Goal: Contribute content: Contribute content

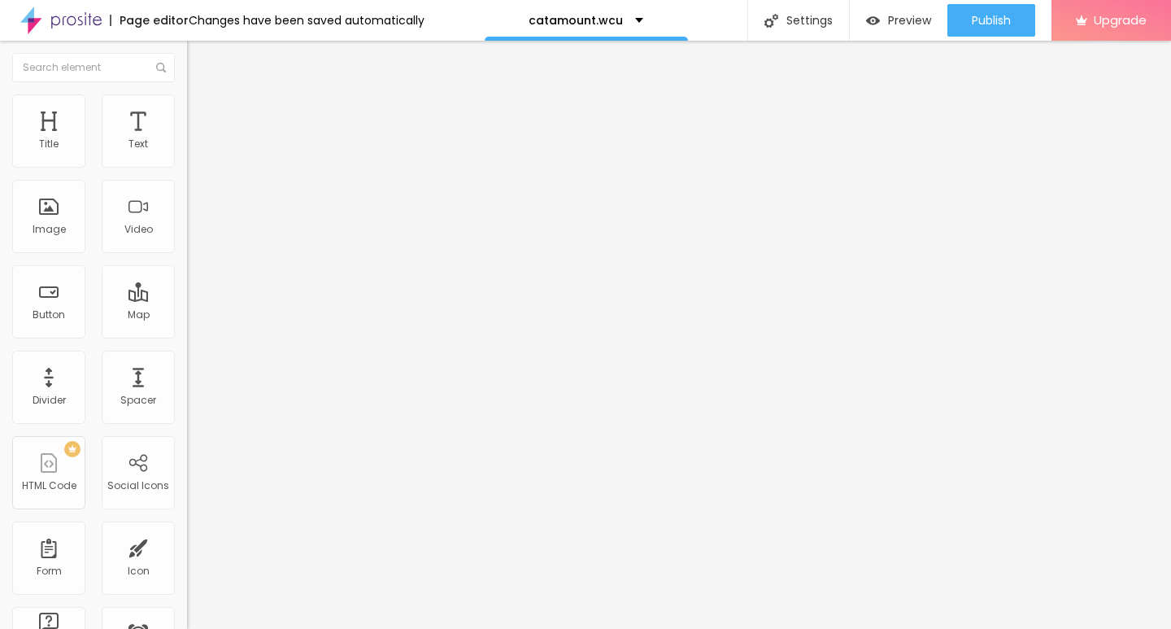
click at [187, 362] on img at bounding box center [191, 358] width 8 height 8
click at [187, 140] on span "Add image" at bounding box center [220, 133] width 67 height 14
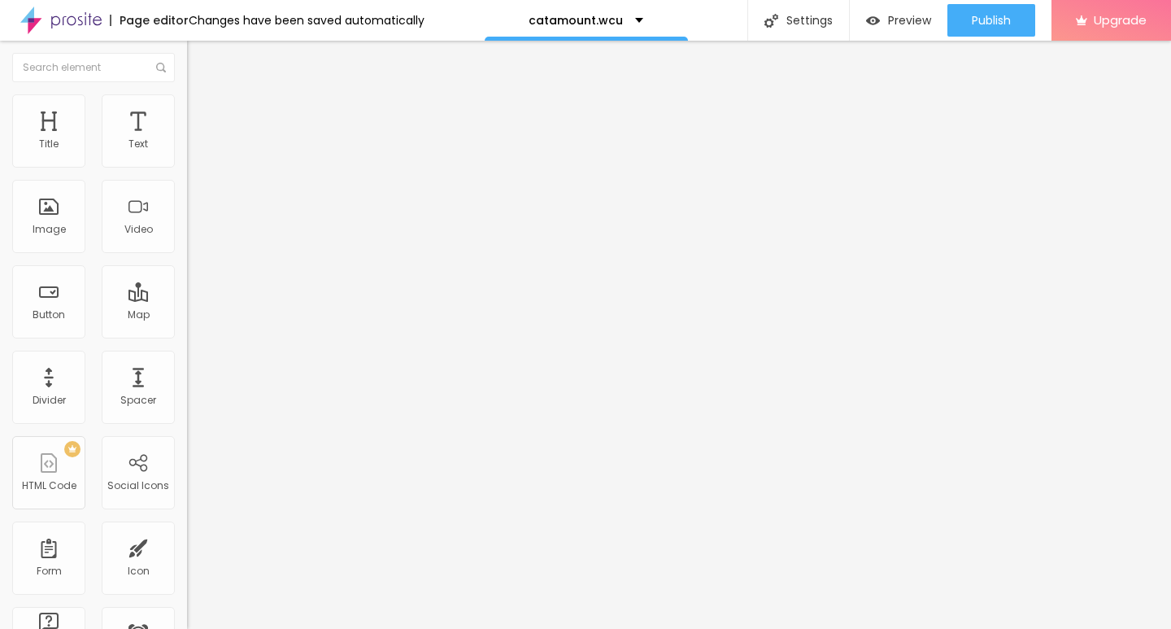
click at [274, 137] on img at bounding box center [279, 132] width 10 height 10
click at [187, 140] on span "Add image" at bounding box center [220, 133] width 67 height 14
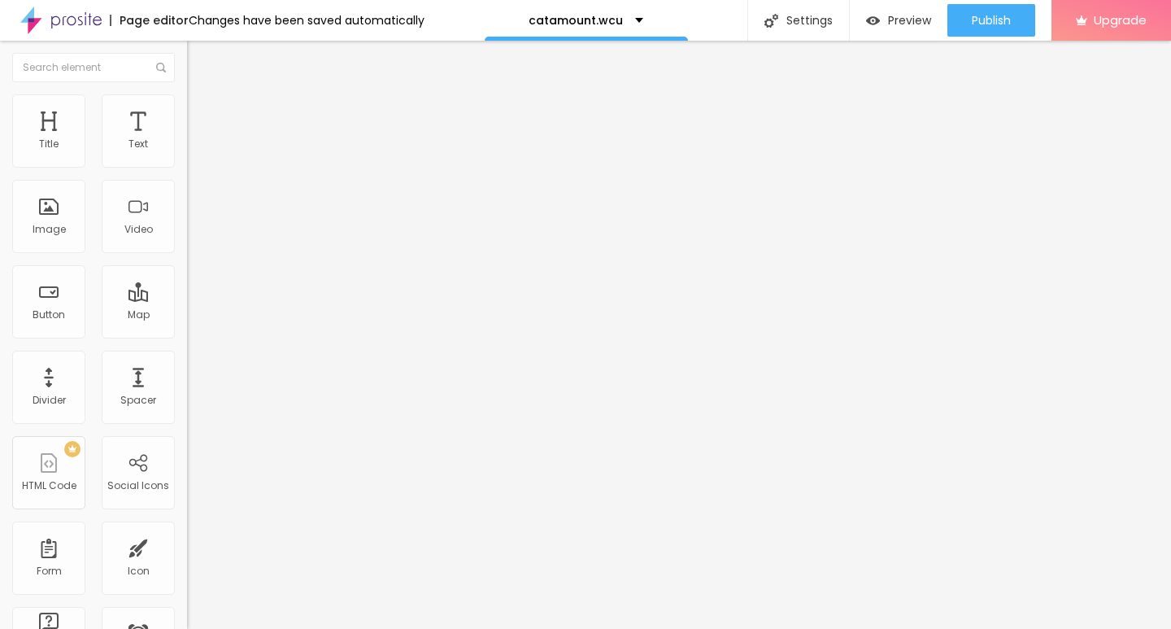
click at [187, 106] on ul "Content Style Advanced" at bounding box center [280, 102] width 187 height 49
click at [202, 112] on span "Style" at bounding box center [214, 105] width 24 height 14
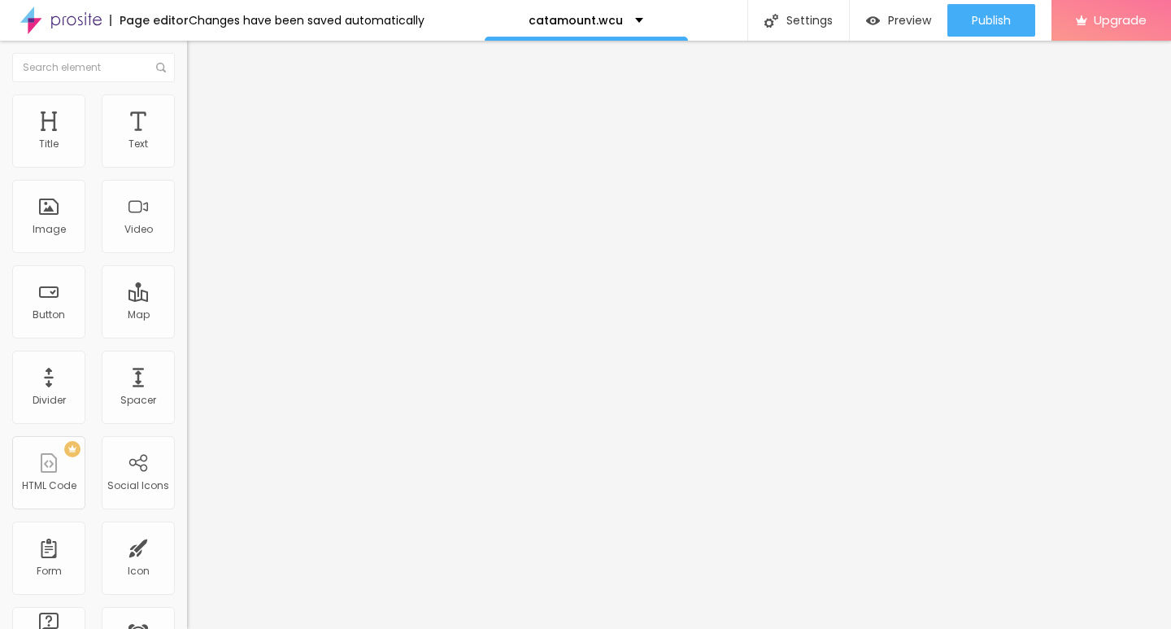
type input "10"
click at [187, 167] on input "range" at bounding box center [239, 160] width 105 height 13
click at [199, 58] on div "Edit Image" at bounding box center [241, 59] width 85 height 13
click at [199, 63] on div "Edit Text" at bounding box center [236, 59] width 74 height 13
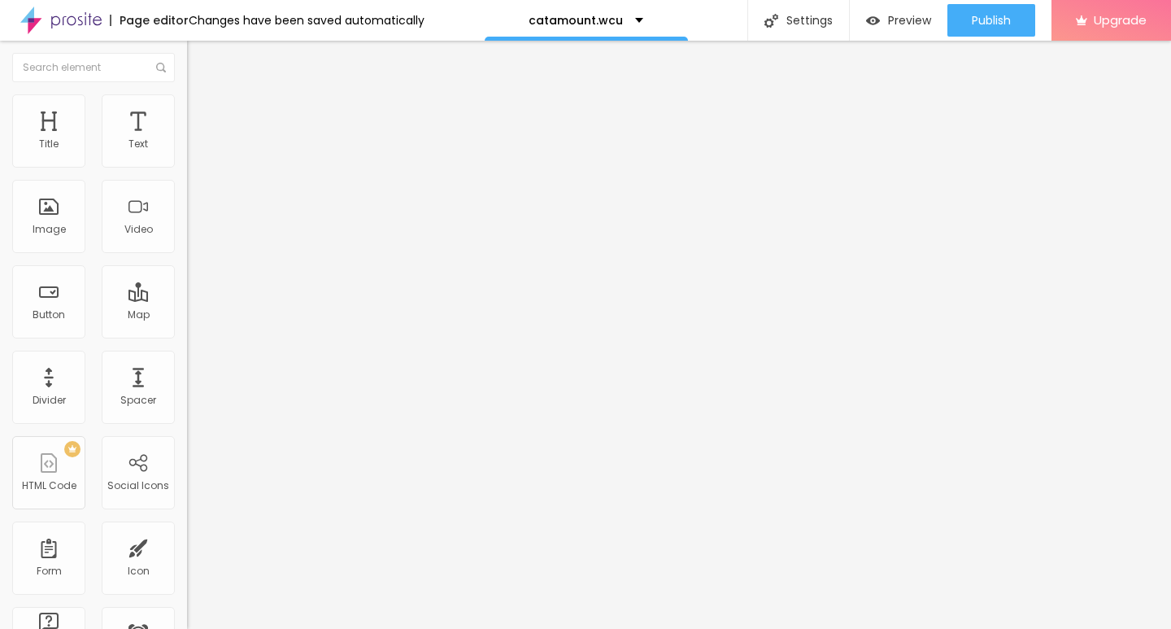
click at [187, 247] on div "Size Default Small Default Big" at bounding box center [280, 262] width 187 height 55
click at [187, 255] on span "Default" at bounding box center [204, 249] width 35 height 14
click at [187, 266] on span "Small" at bounding box center [201, 259] width 29 height 14
click at [187, 153] on input "Click me" at bounding box center [284, 145] width 195 height 16
paste input "→ VIEW DOCUMENT HERE"
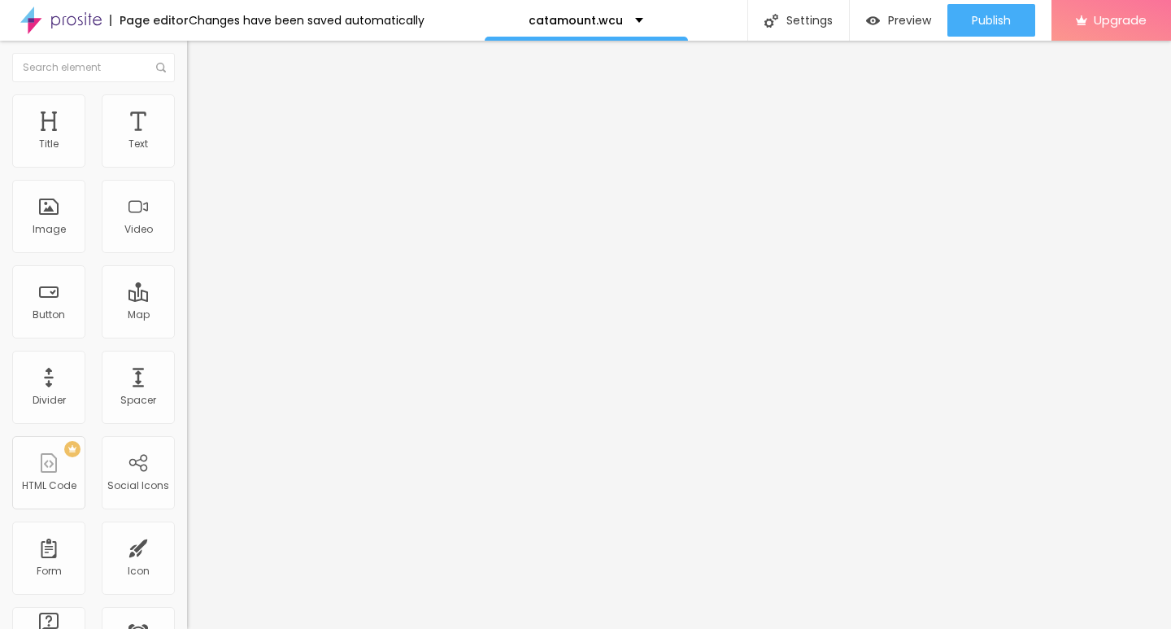
type input "→ VIEW DOCUMENT HERE"
click at [187, 335] on input "https://" at bounding box center [284, 327] width 195 height 16
paste input "[URL][DOMAIN_NAME]"
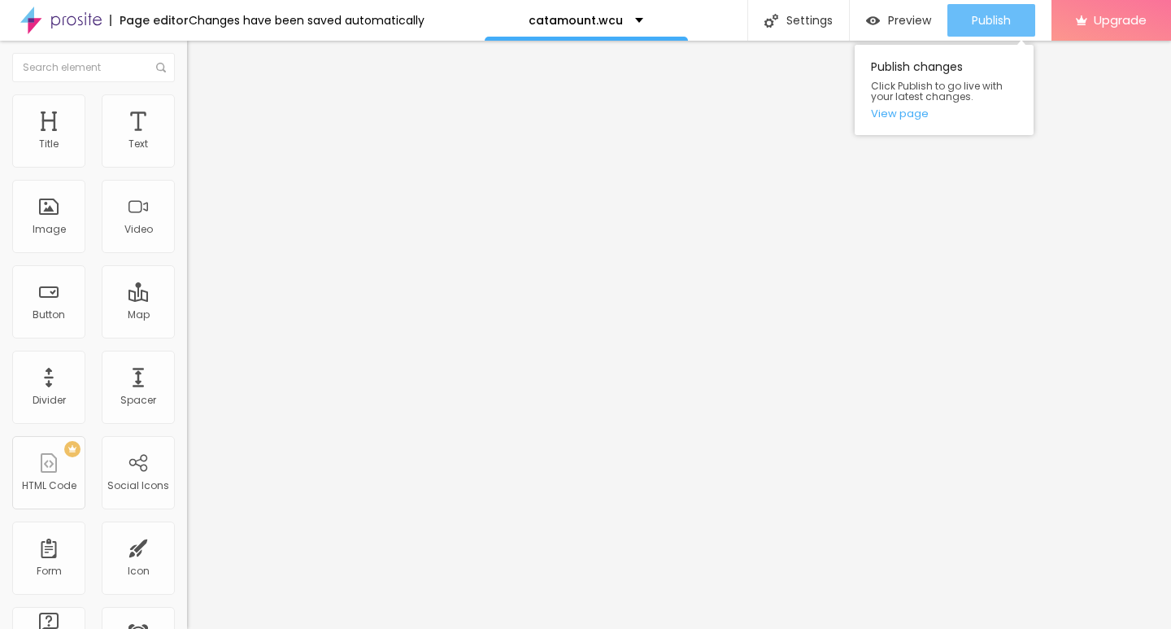
type input "[URL][DOMAIN_NAME]"
click at [988, 24] on span "Publish" at bounding box center [991, 20] width 39 height 13
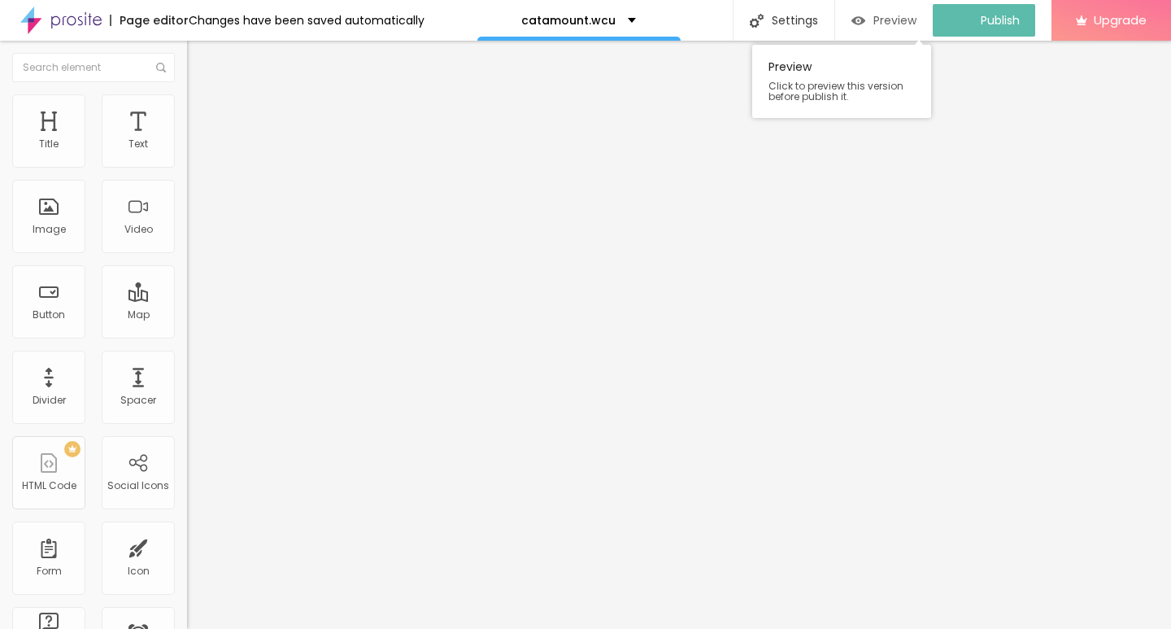
click at [905, 20] on span "Preview" at bounding box center [895, 20] width 43 height 13
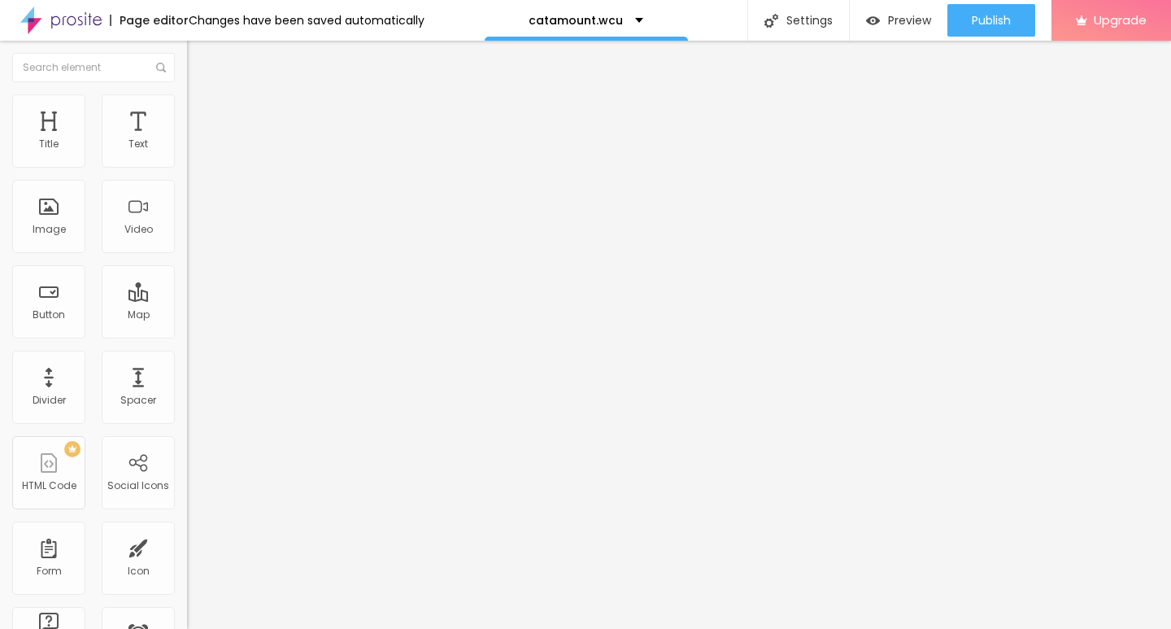
click at [187, 335] on input "[URL][DOMAIN_NAME]" at bounding box center [284, 327] width 195 height 16
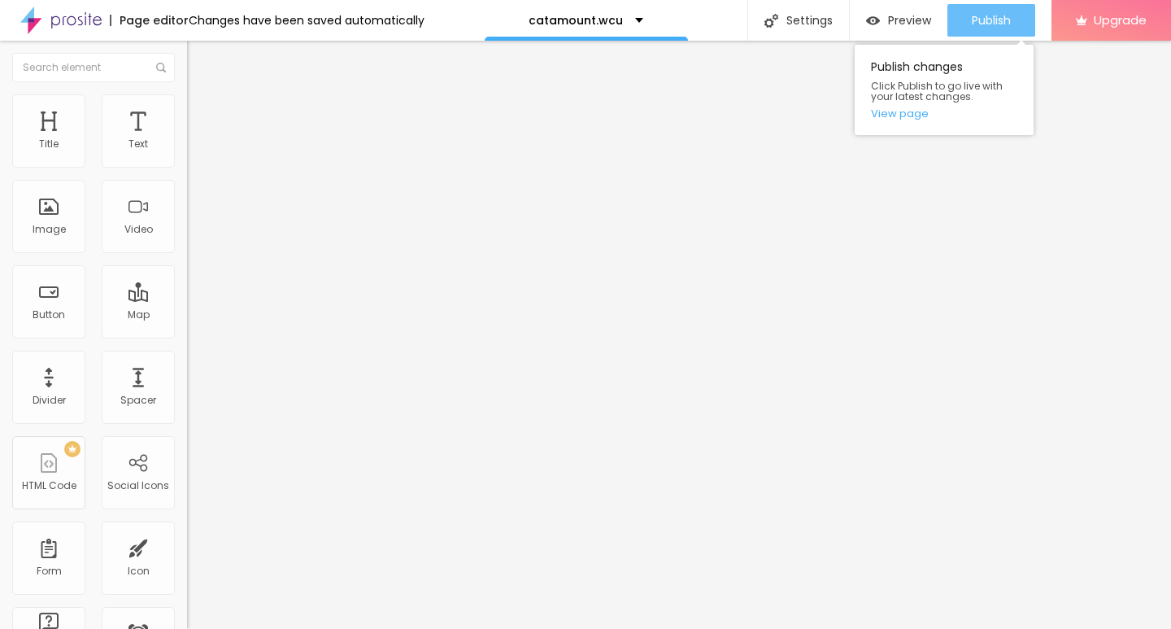
click at [984, 31] on div "Publish" at bounding box center [991, 20] width 39 height 33
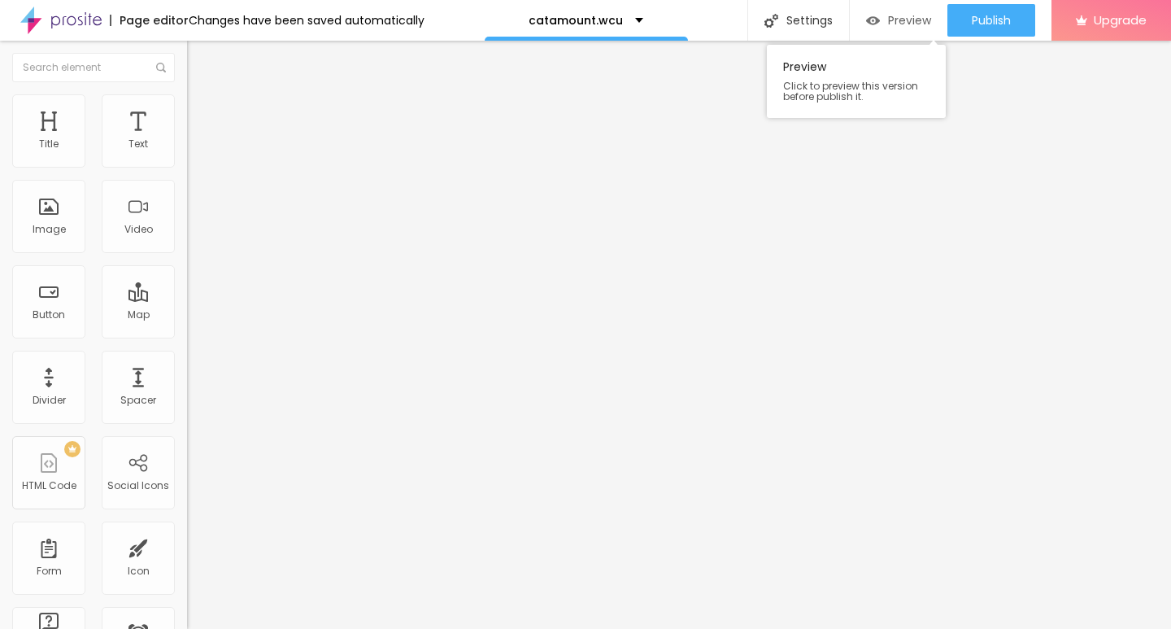
click at [908, 24] on span "Preview" at bounding box center [909, 20] width 43 height 13
click at [907, 17] on span "Preview" at bounding box center [909, 20] width 43 height 13
